Goal: Check status: Check status

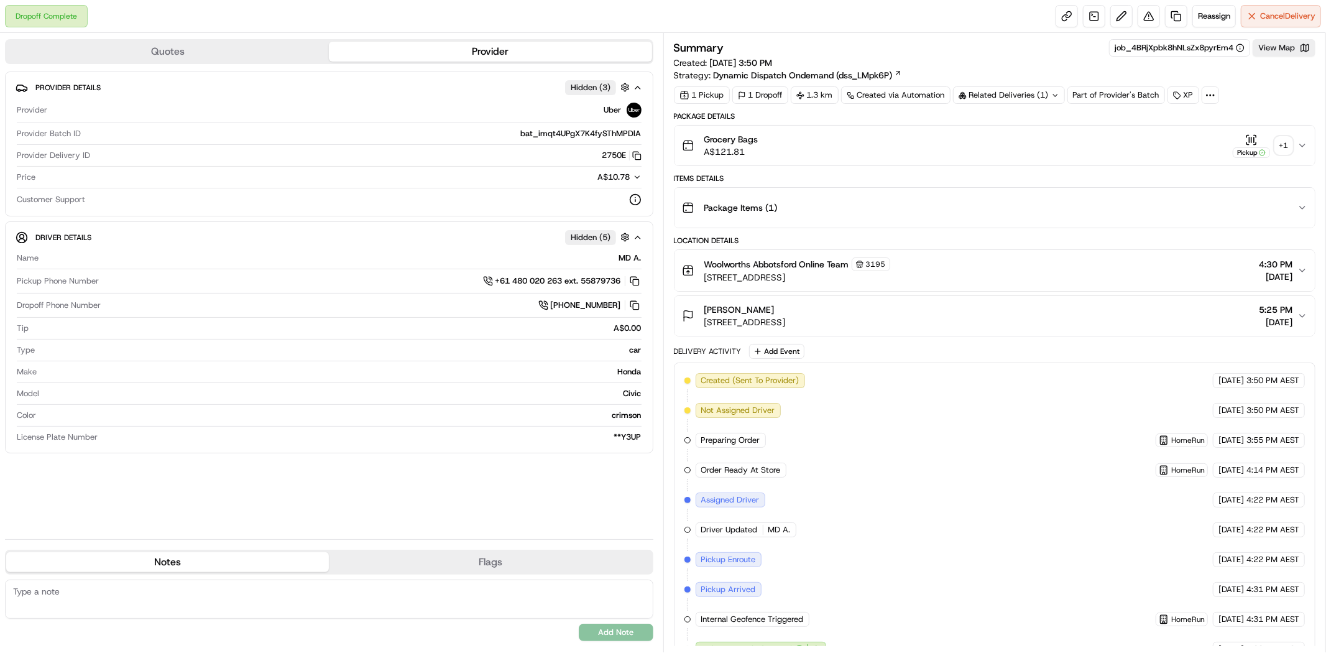
click at [1283, 144] on div "+ 1" at bounding box center [1283, 145] width 17 height 17
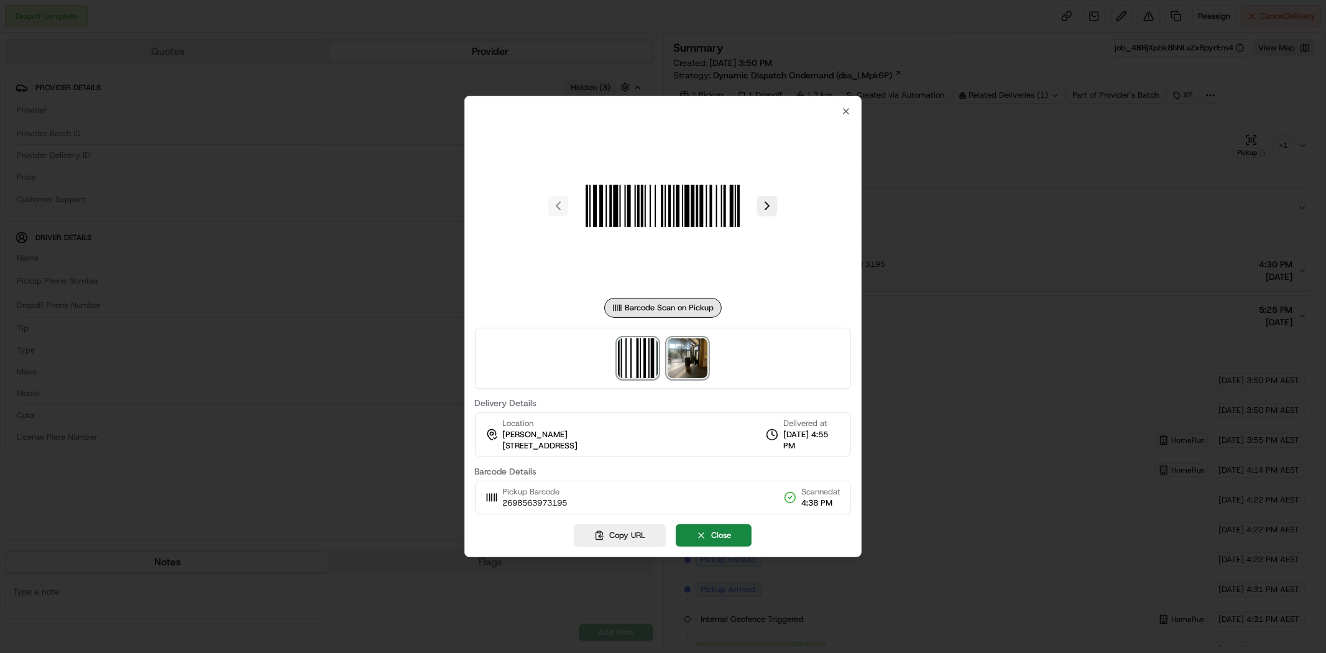
click at [672, 353] on img at bounding box center [688, 358] width 40 height 40
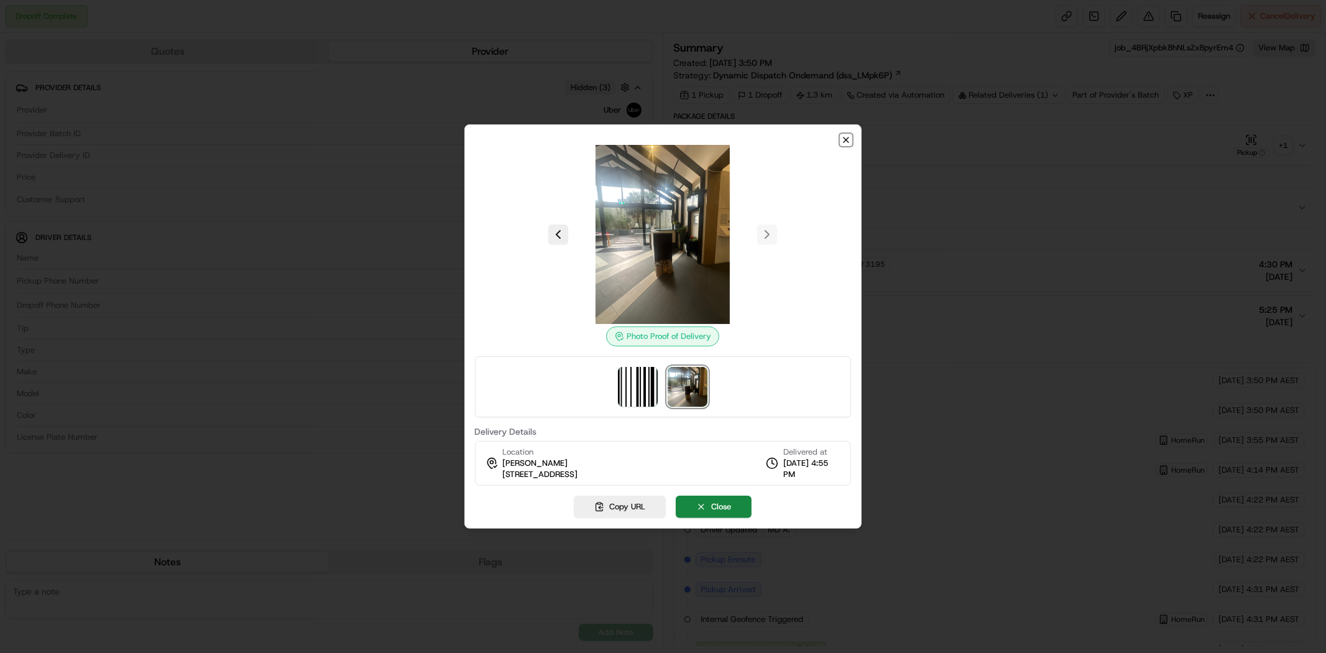
click at [848, 138] on icon "button" at bounding box center [846, 139] width 5 height 5
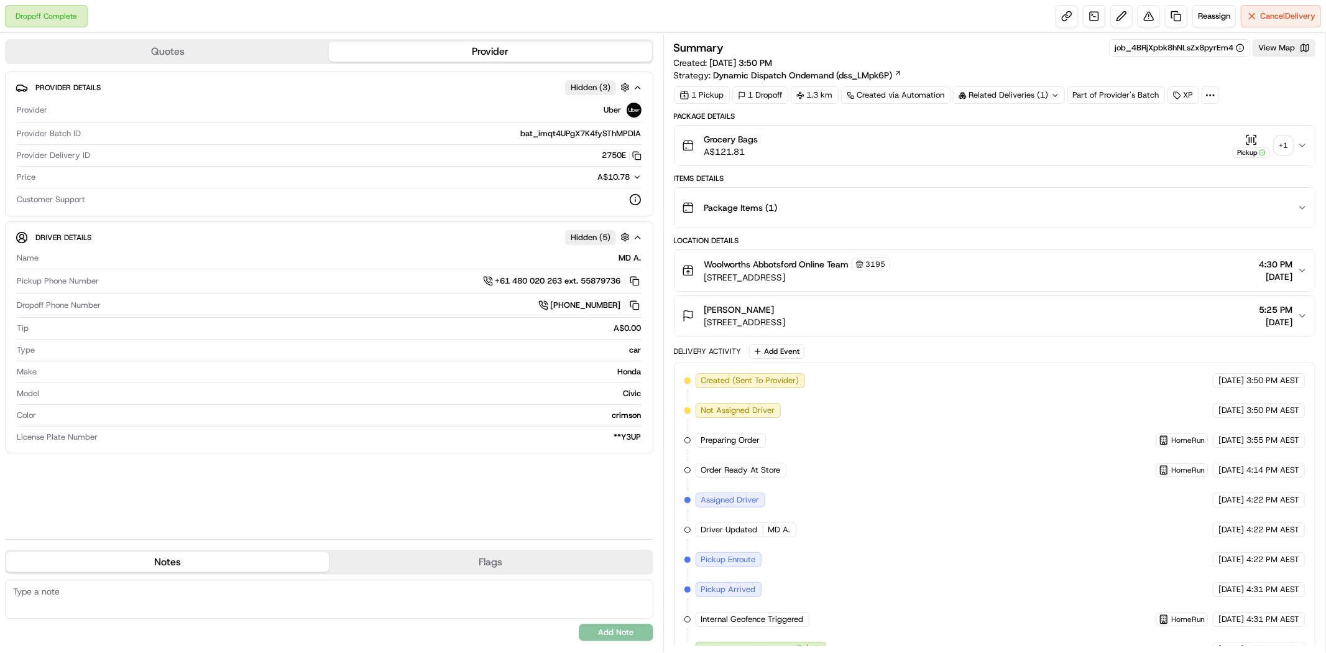
click at [1287, 150] on div "+ 1" at bounding box center [1283, 145] width 17 height 17
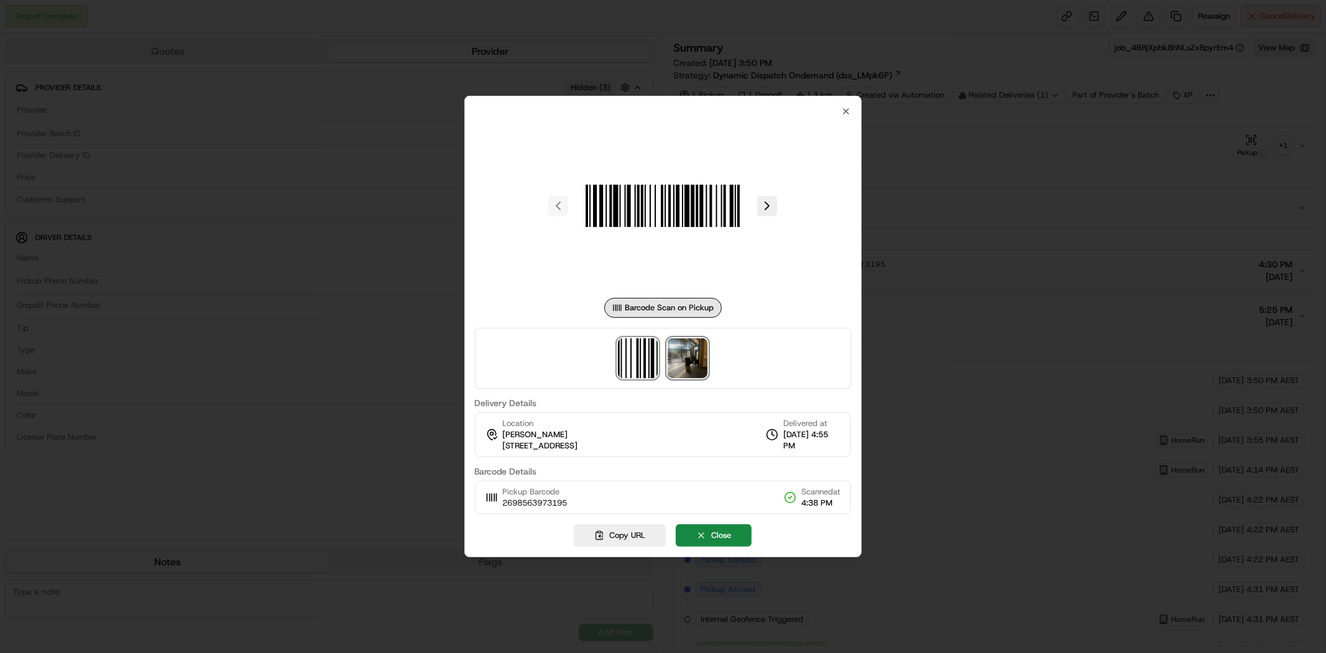
click at [693, 349] on img at bounding box center [688, 358] width 40 height 40
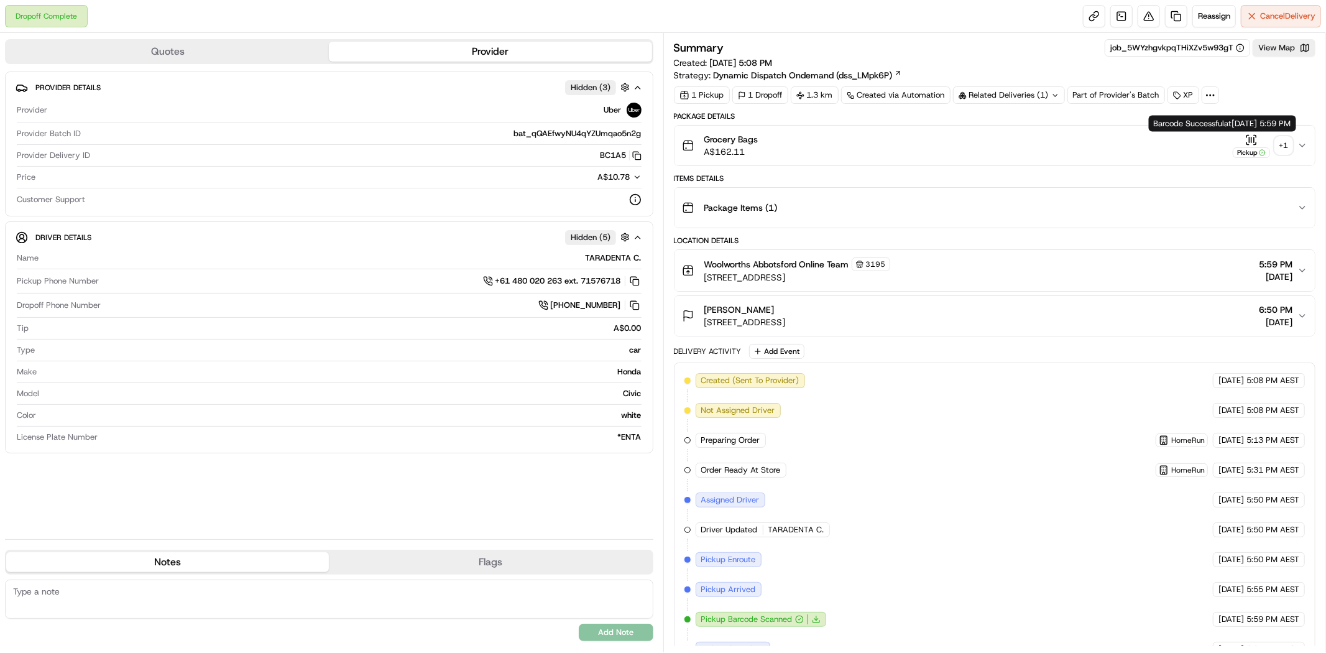
click at [1282, 149] on div "+ 1" at bounding box center [1283, 145] width 17 height 17
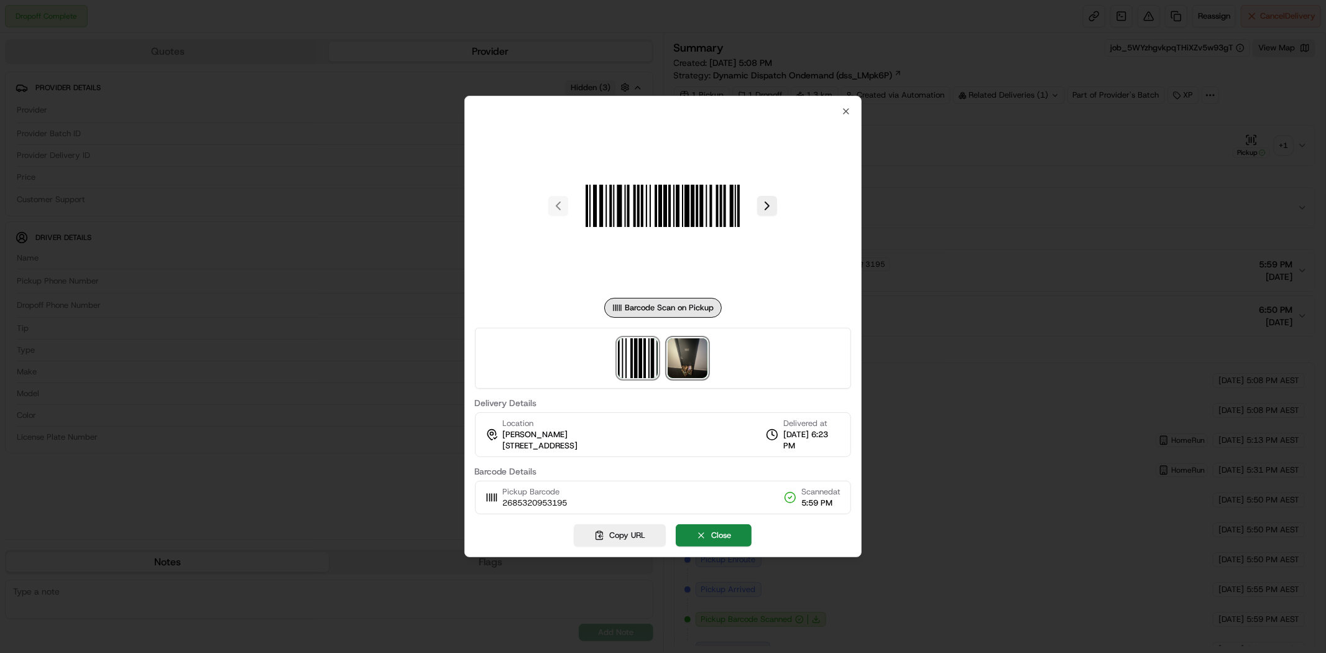
click at [703, 358] on img at bounding box center [688, 358] width 40 height 40
